Goal: Task Accomplishment & Management: Use online tool/utility

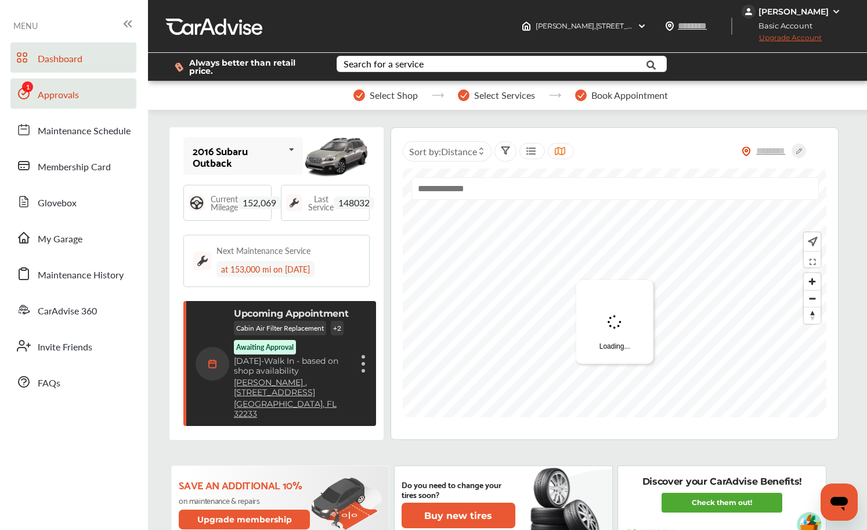
click at [78, 88] on link "Approvals" at bounding box center [73, 93] width 126 height 30
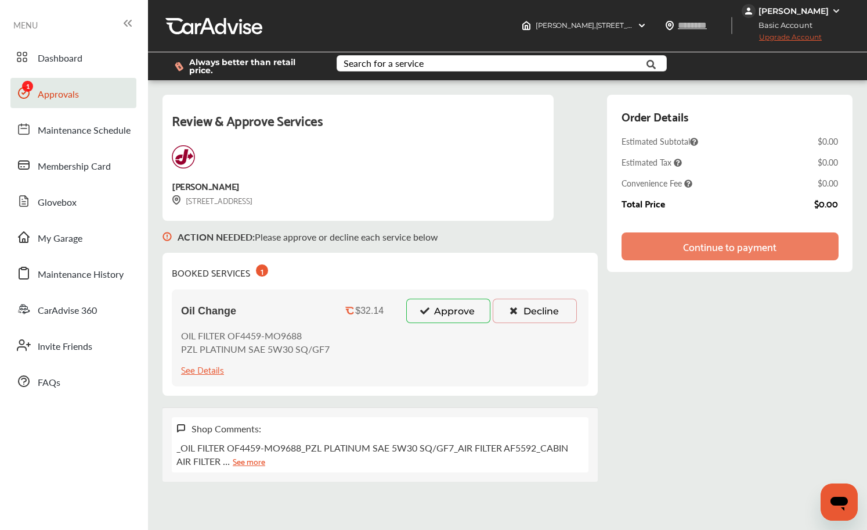
scroll to position [2, 0]
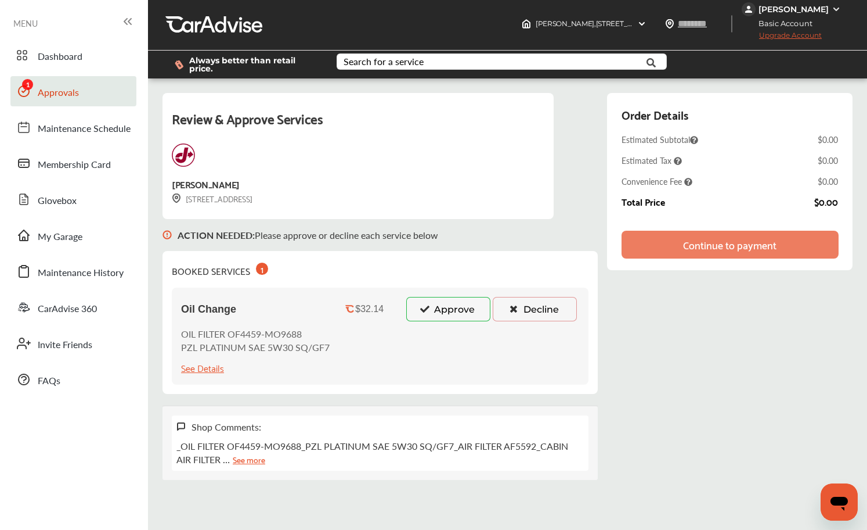
click at [442, 310] on button "Approve" at bounding box center [448, 309] width 84 height 24
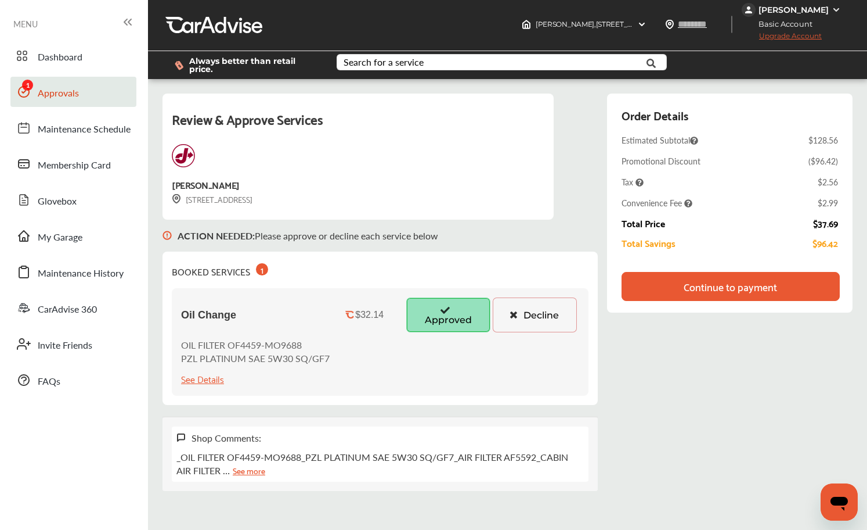
scroll to position [0, 0]
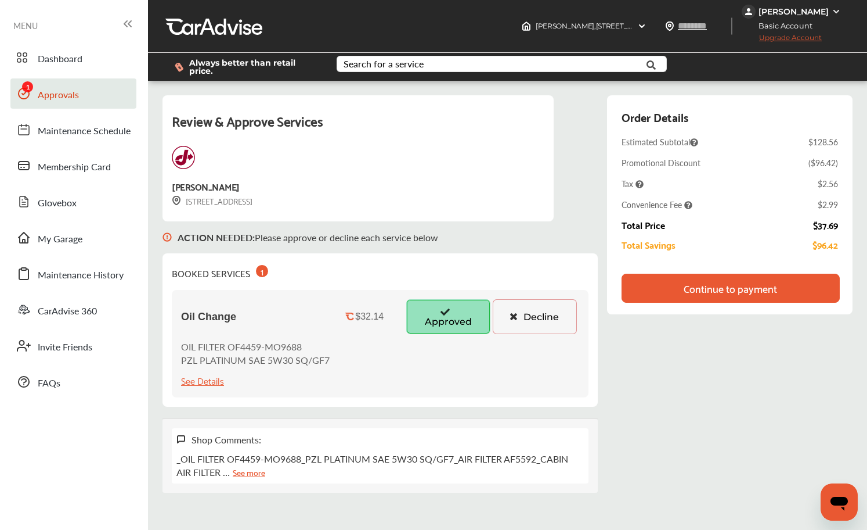
click at [693, 290] on div "Continue to payment" at bounding box center [730, 288] width 93 height 12
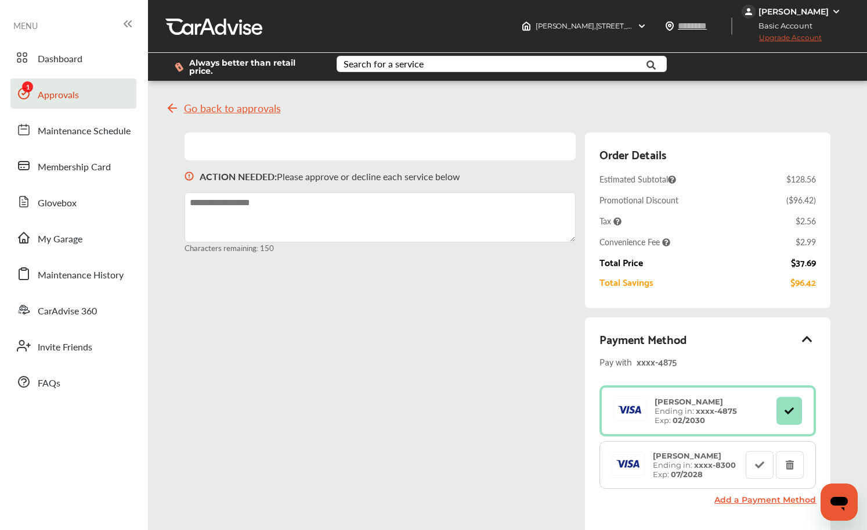
click at [517, 338] on div "ACTION NEEDED : Please approve or decline each service below Characters remaini…" at bounding box center [508, 378] width 647 height 493
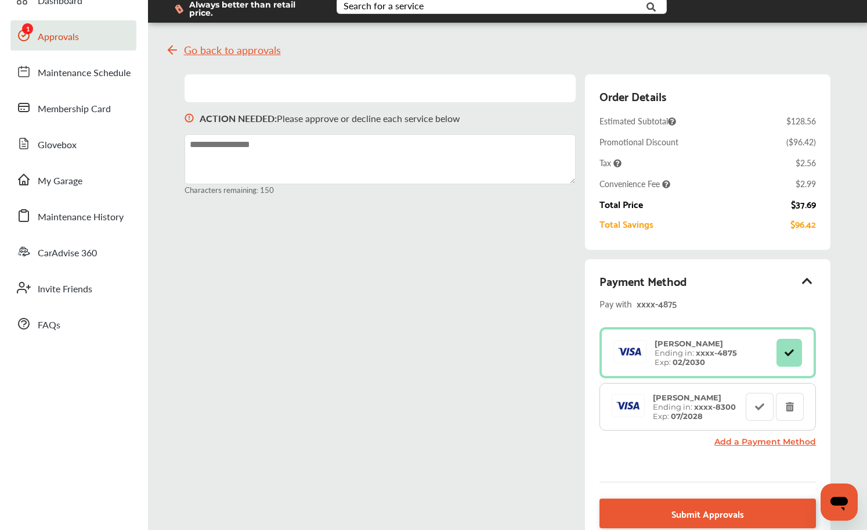
scroll to position [59, 0]
